Goal: Check status: Check status

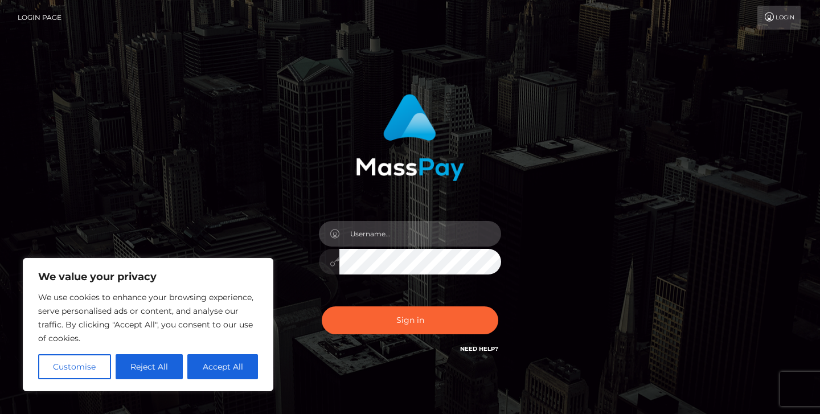
type input "jeremyfeist"
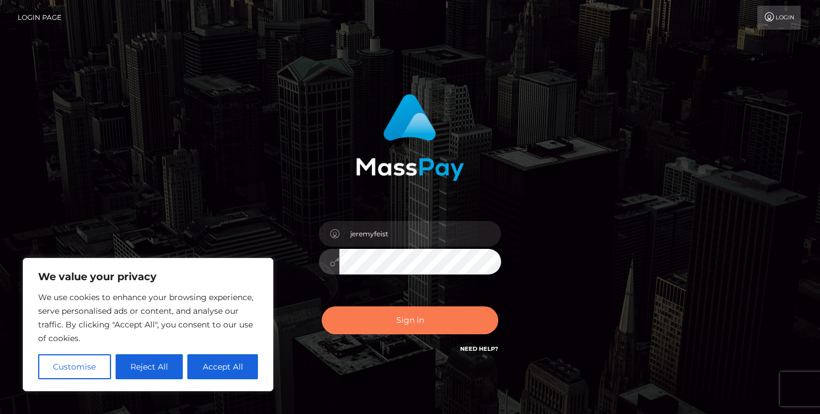
click at [384, 317] on button "Sign in" at bounding box center [410, 320] width 176 height 28
click at [361, 321] on button "Sign in" at bounding box center [410, 320] width 176 height 28
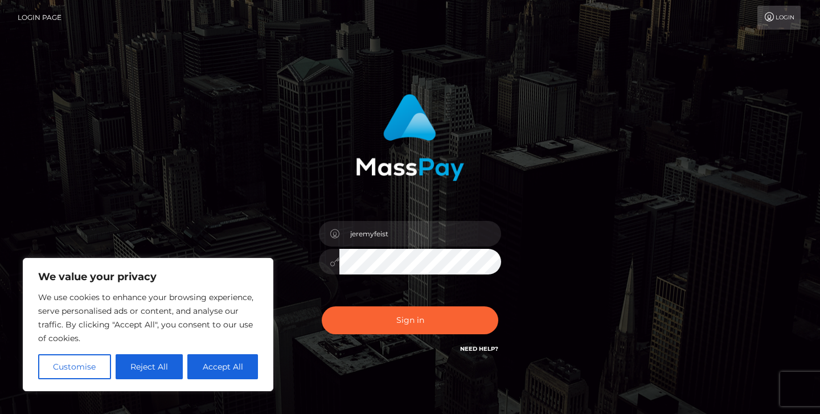
click at [366, 384] on div "jeremyfeist" at bounding box center [410, 230] width 820 height 461
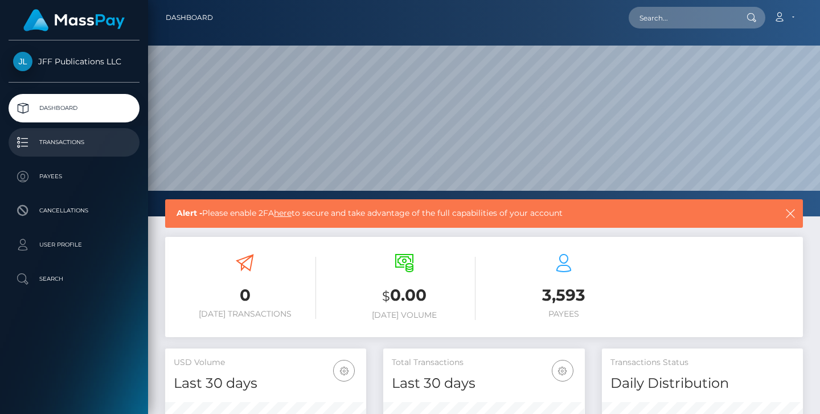
scroll to position [201, 202]
click at [59, 147] on p "Transactions" at bounding box center [74, 142] width 122 height 17
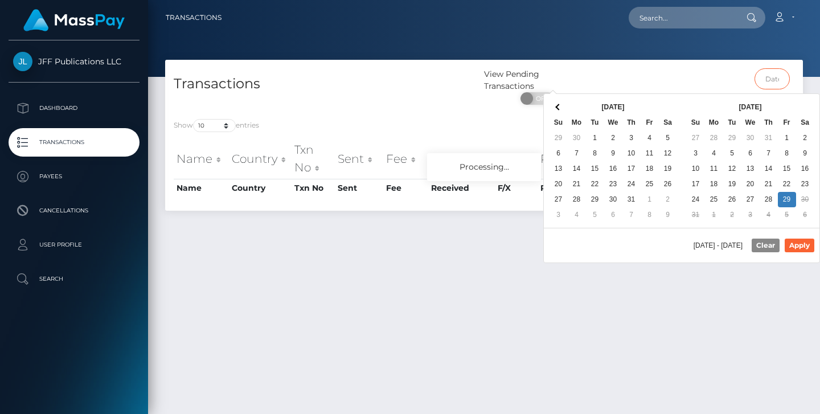
click at [770, 83] on input "text" at bounding box center [772, 78] width 36 height 21
click at [797, 251] on button "Apply" at bounding box center [800, 246] width 30 height 14
type input "08/28/2025 - 08/29/2025"
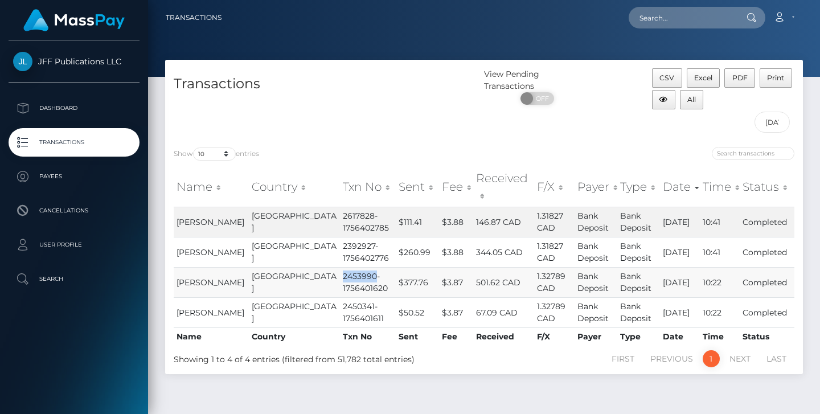
drag, startPoint x: 321, startPoint y: 257, endPoint x: 289, endPoint y: 257, distance: 32.5
click at [340, 267] on td "2453990-1756401620" at bounding box center [368, 282] width 56 height 30
copy td "2453990"
click at [729, 150] on input "search" at bounding box center [753, 153] width 83 height 13
paste input "2453990"
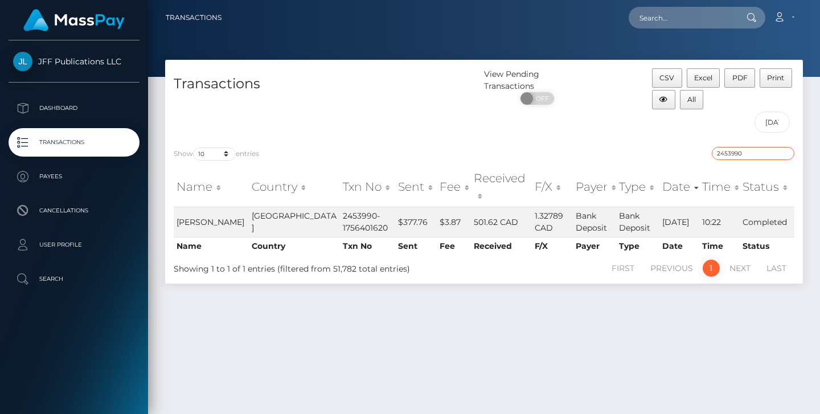
type input "2453990"
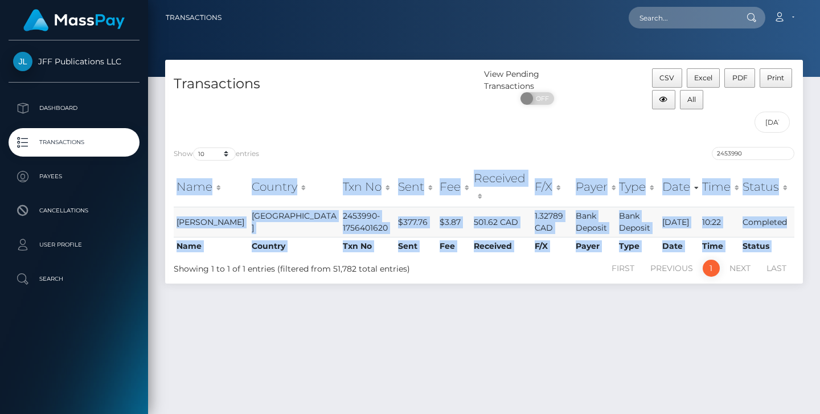
drag, startPoint x: 170, startPoint y: 178, endPoint x: 787, endPoint y: 215, distance: 618.9
click at [787, 215] on div "Name Country Txn No Sent Fee Received F/X Payer Type Date Time Status Name Coun…" at bounding box center [484, 211] width 638 height 96
